Goal: Task Accomplishment & Management: Manage account settings

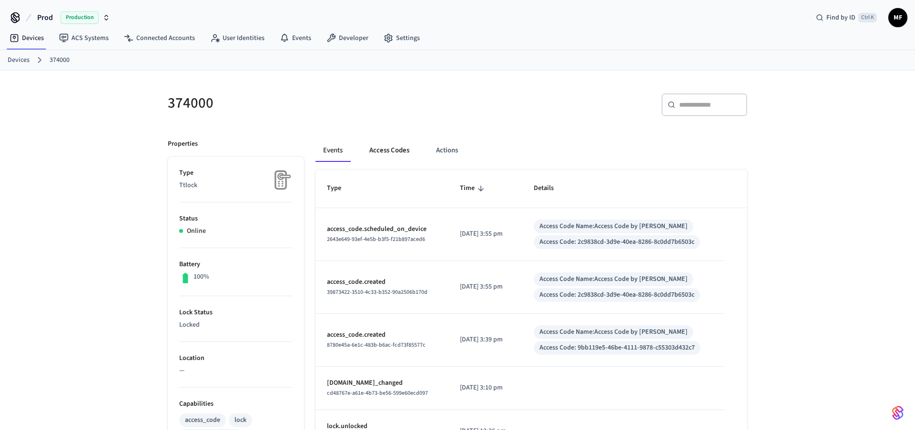
click at [406, 151] on button "Access Codes" at bounding box center [389, 150] width 55 height 23
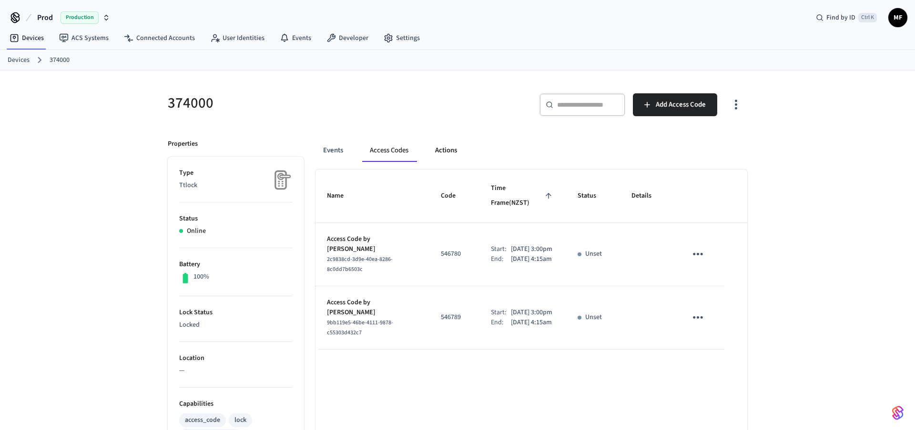
click at [450, 153] on button "Actions" at bounding box center [445, 150] width 37 height 23
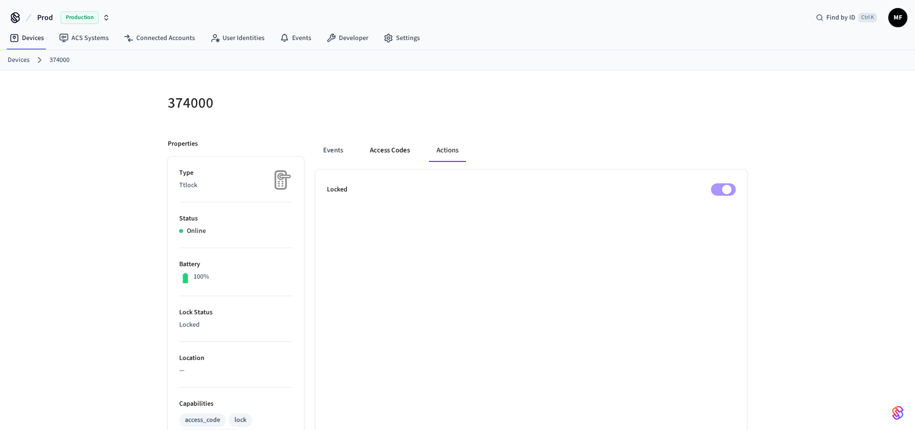
click at [399, 152] on button "Access Codes" at bounding box center [389, 150] width 55 height 23
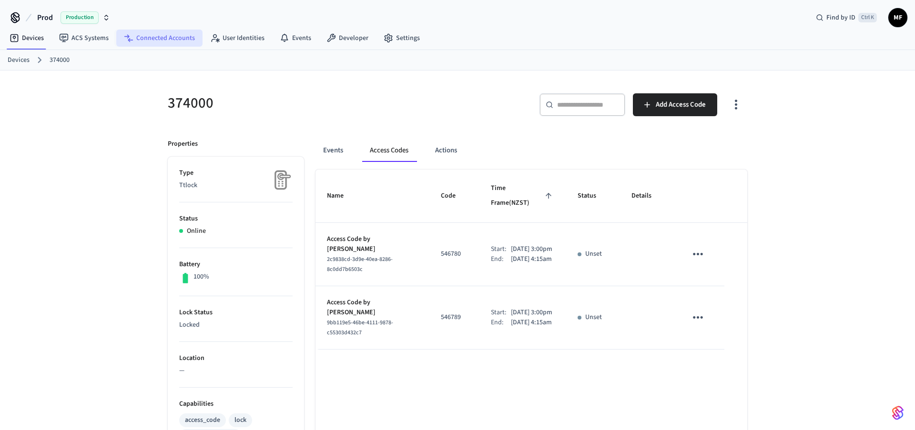
click at [158, 36] on link "Connected Accounts" at bounding box center [159, 38] width 86 height 17
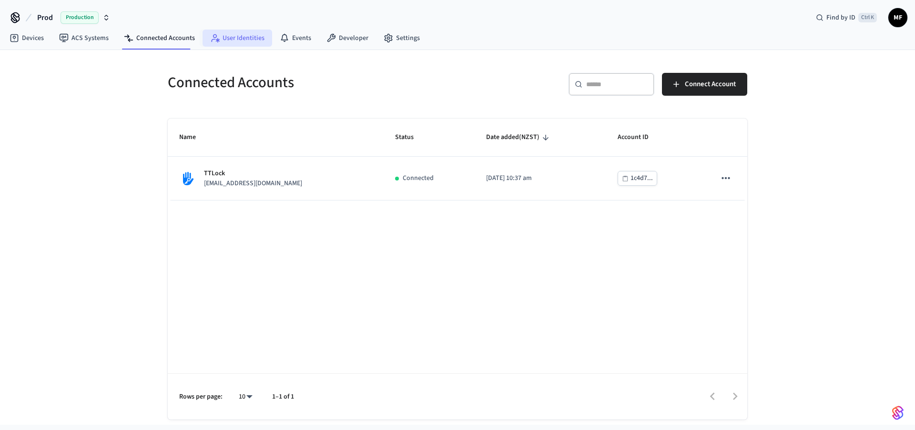
click at [253, 40] on link "User Identities" at bounding box center [237, 38] width 70 height 17
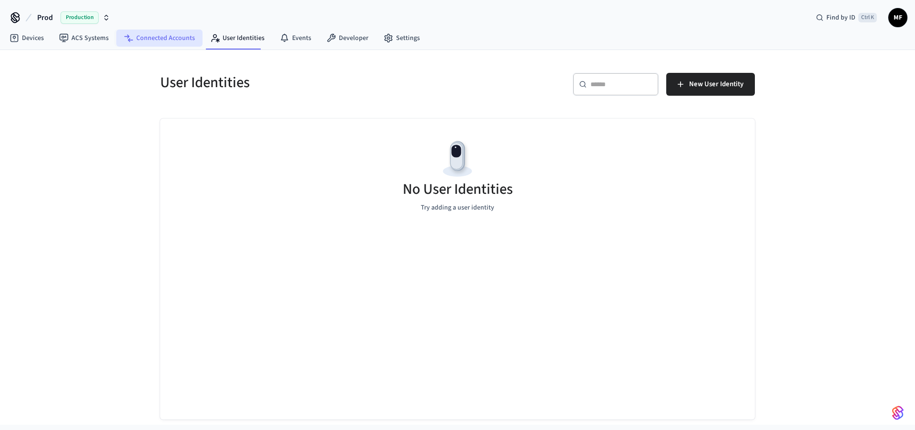
click at [172, 35] on link "Connected Accounts" at bounding box center [159, 38] width 86 height 17
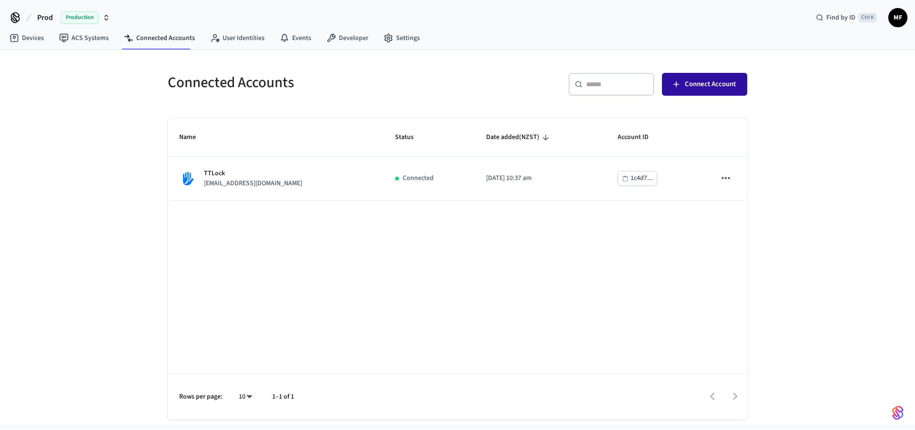
click at [718, 84] on span "Connect Account" at bounding box center [710, 84] width 51 height 12
click at [900, 16] on span "MF" at bounding box center [897, 17] width 17 height 17
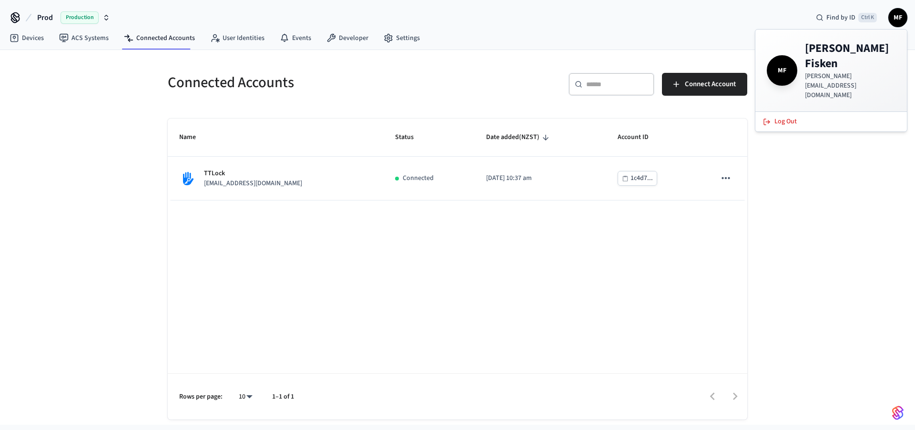
click at [812, 212] on div "Connected Accounts ​ ​ Connect Account Name Status Date added (NZST) Account ID…" at bounding box center [457, 237] width 915 height 375
